Goal: Register for event/course

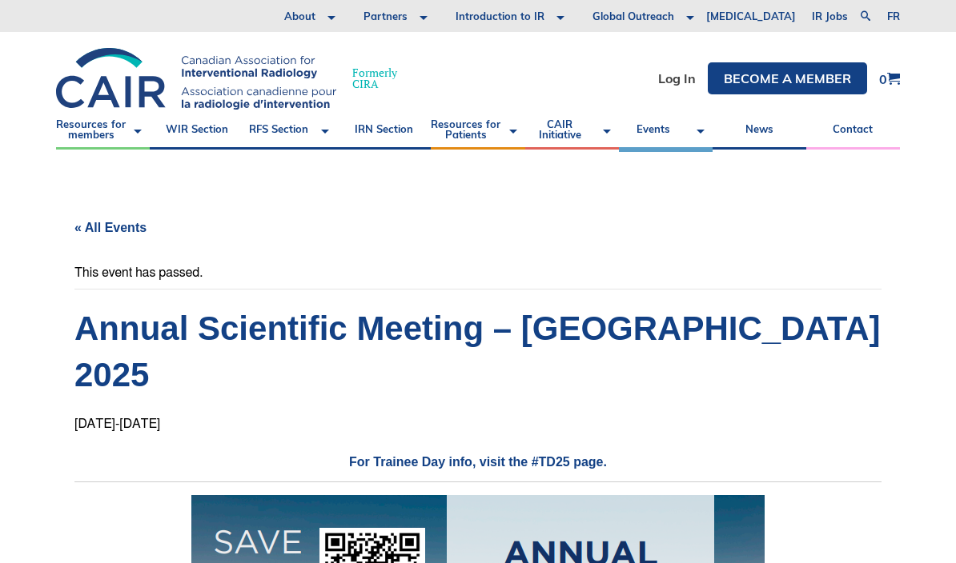
click at [641, 131] on link "Events" at bounding box center [666, 130] width 94 height 40
click at [664, 94] on link "CAIR Events" at bounding box center [666, 71] width 78 height 45
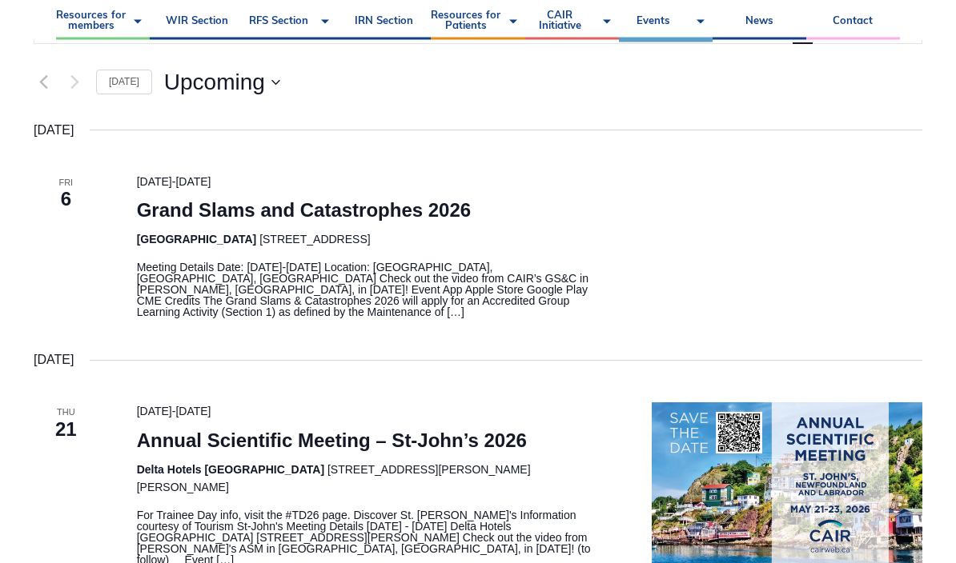
scroll to position [331, 0]
click at [419, 216] on link "Grand Slams and Catastrophes 2026" at bounding box center [304, 210] width 335 height 22
click at [420, 209] on link "Grand Slams and Catastrophes 2026" at bounding box center [304, 210] width 335 height 22
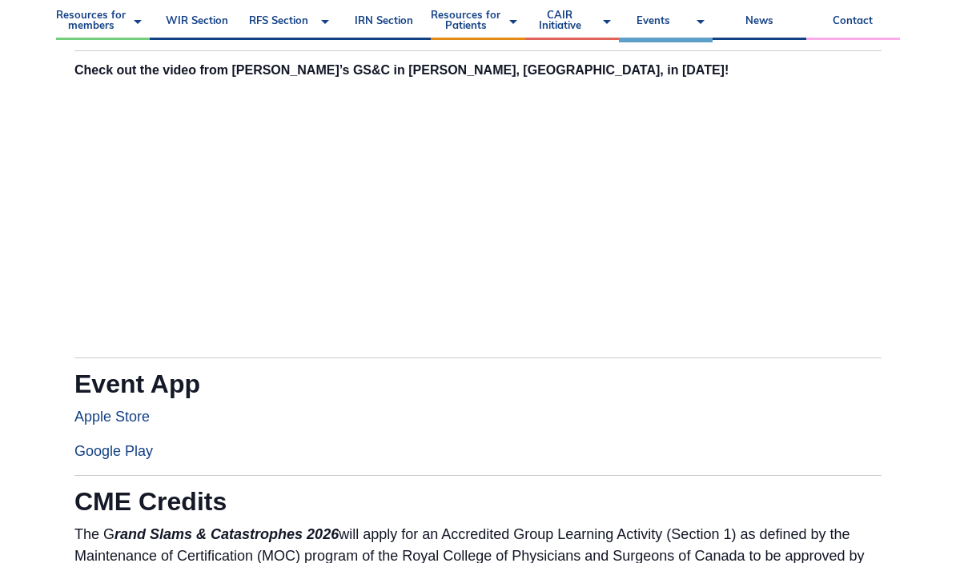
scroll to position [973, 0]
